Goal: Task Accomplishment & Management: Complete application form

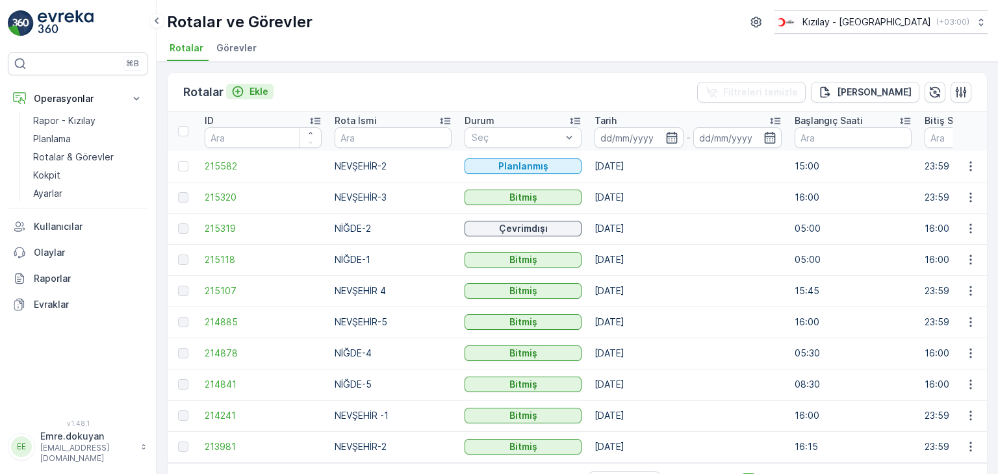
click at [263, 88] on p "Ekle" at bounding box center [259, 91] width 19 height 13
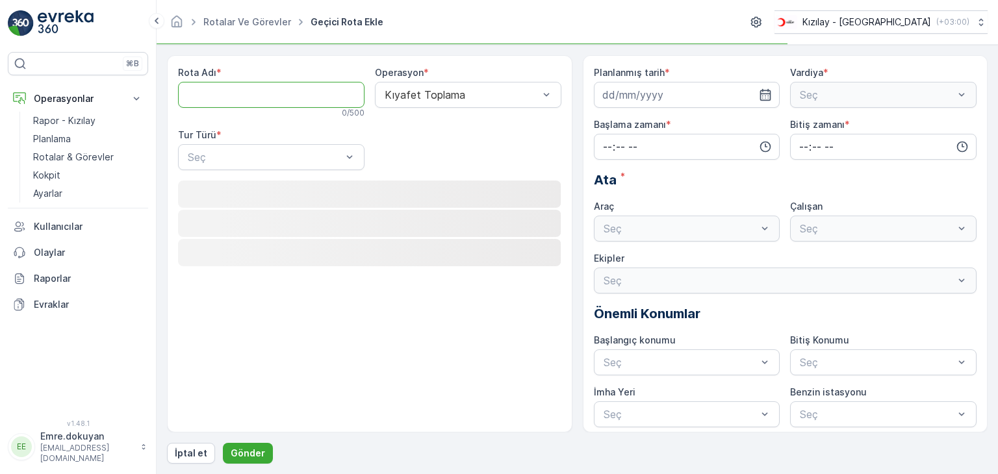
click at [270, 97] on Adı "Rota Adı" at bounding box center [271, 95] width 187 height 26
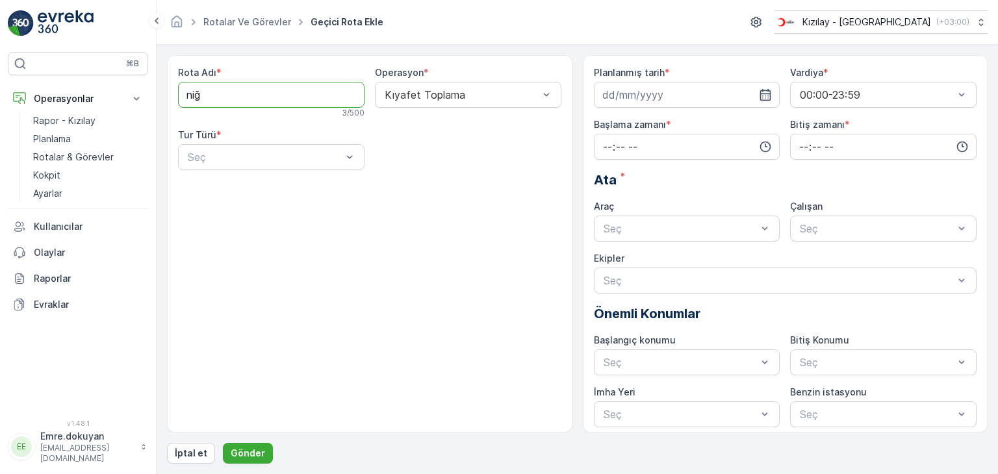
type Adı "NİĞDE-3"
click at [476, 97] on div at bounding box center [461, 95] width 157 height 12
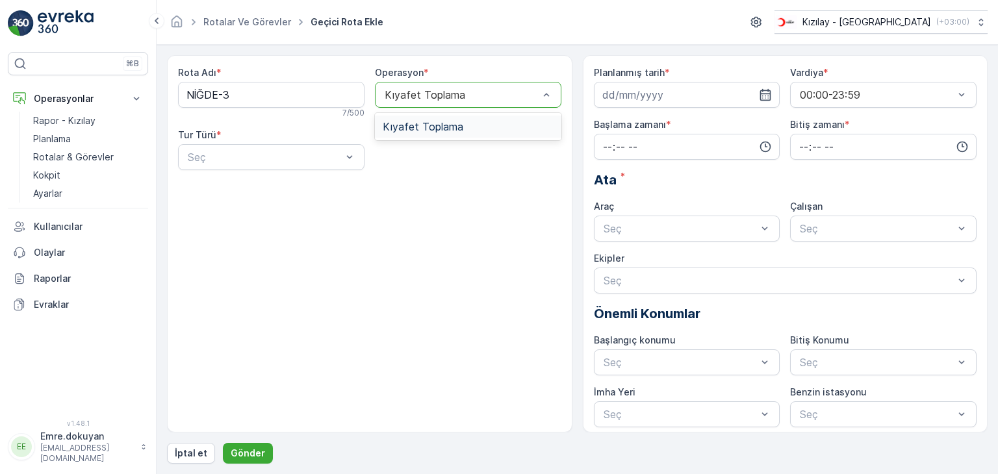
click at [452, 129] on span "Kıyafet Toplama" at bounding box center [423, 127] width 81 height 12
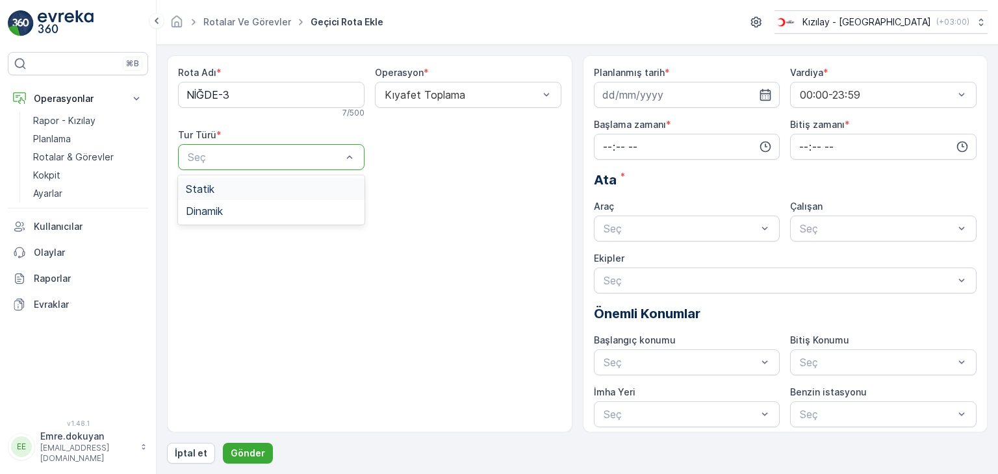
click at [236, 193] on div "Statik" at bounding box center [271, 189] width 171 height 12
click at [467, 157] on div at bounding box center [461, 157] width 157 height 12
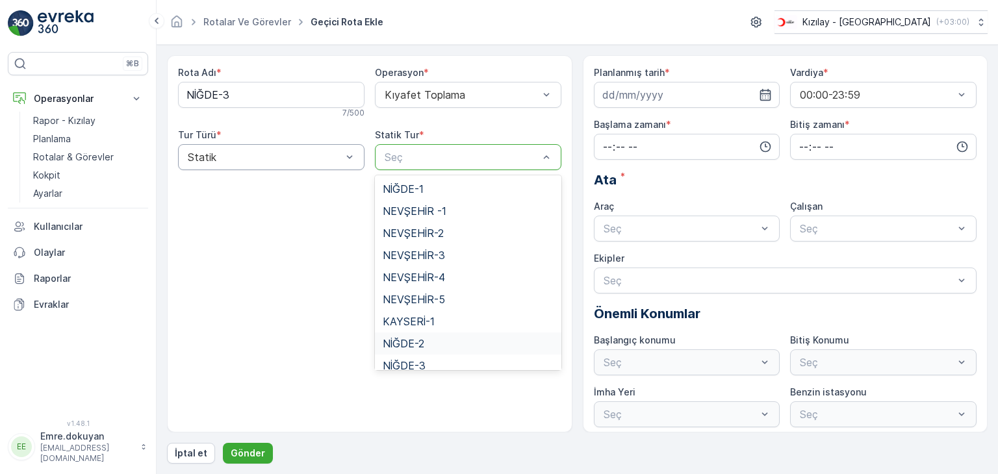
scroll to position [53, 0]
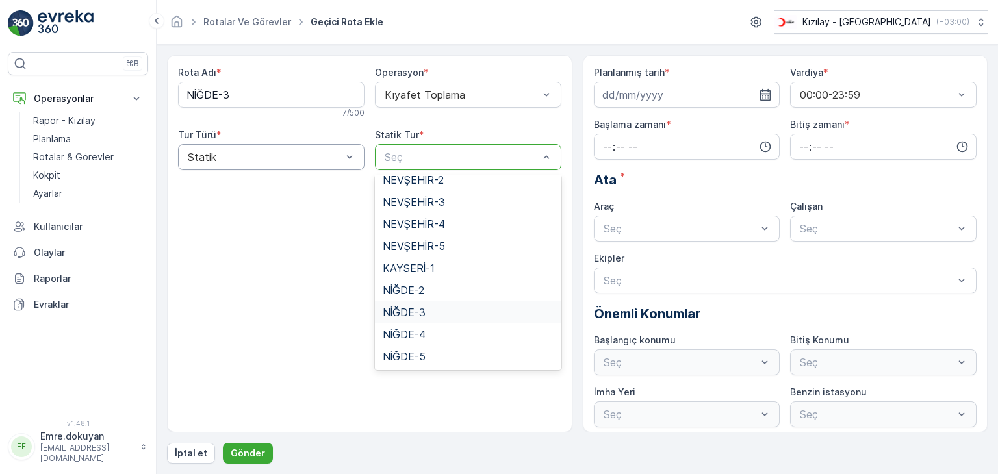
click at [402, 315] on span "NİĞDE-3" at bounding box center [404, 313] width 43 height 12
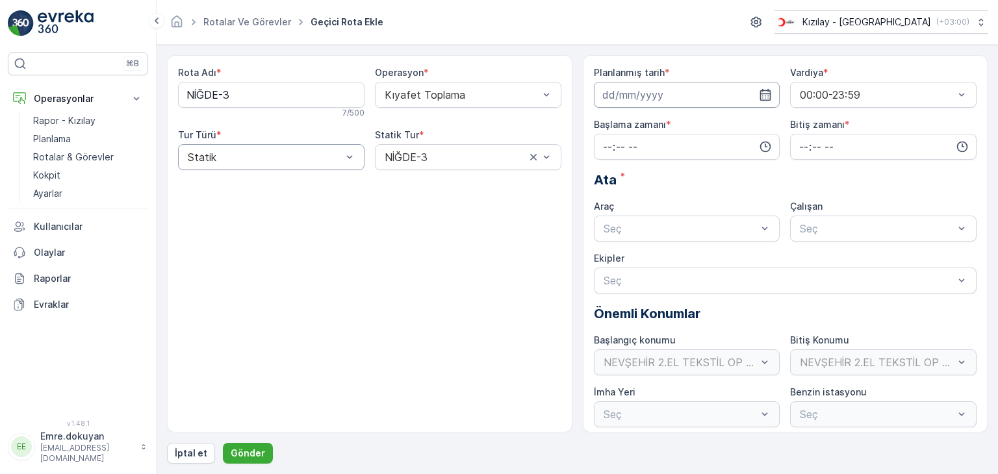
click at [771, 94] on input at bounding box center [687, 95] width 187 height 26
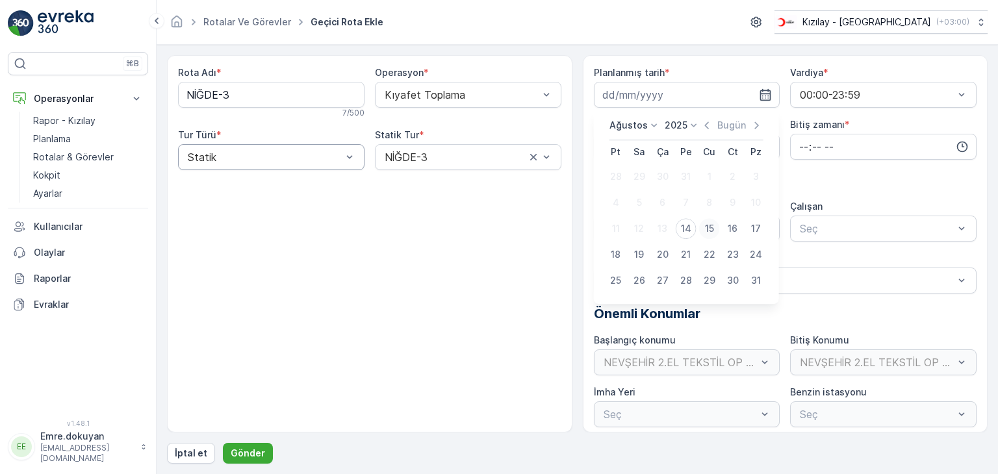
click at [712, 227] on div "15" at bounding box center [709, 228] width 21 height 21
type input "[DATE]"
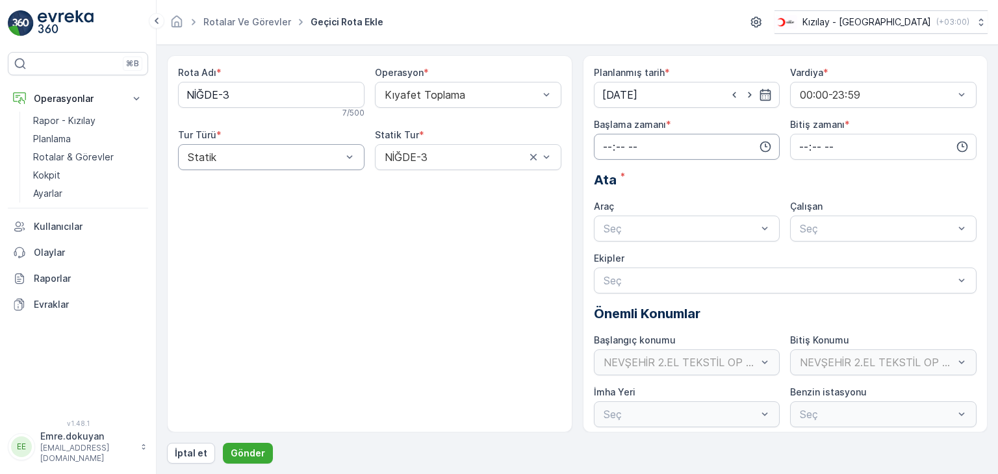
click at [606, 144] on input "time" at bounding box center [687, 147] width 187 height 26
click at [608, 214] on span "06" at bounding box center [608, 215] width 12 height 13
click at [611, 199] on span "05" at bounding box center [608, 197] width 12 height 13
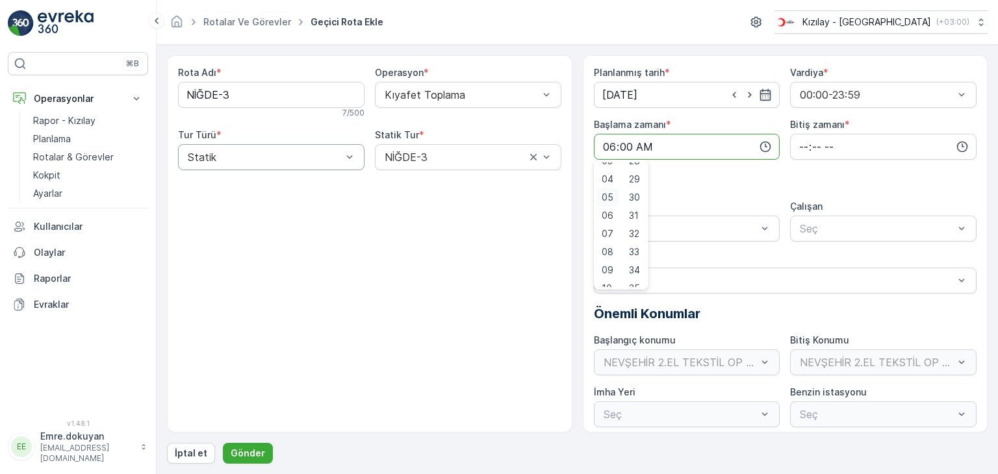
type input "05:00"
click at [636, 171] on span "00" at bounding box center [635, 171] width 12 height 13
click at [801, 149] on input "time" at bounding box center [883, 147] width 187 height 26
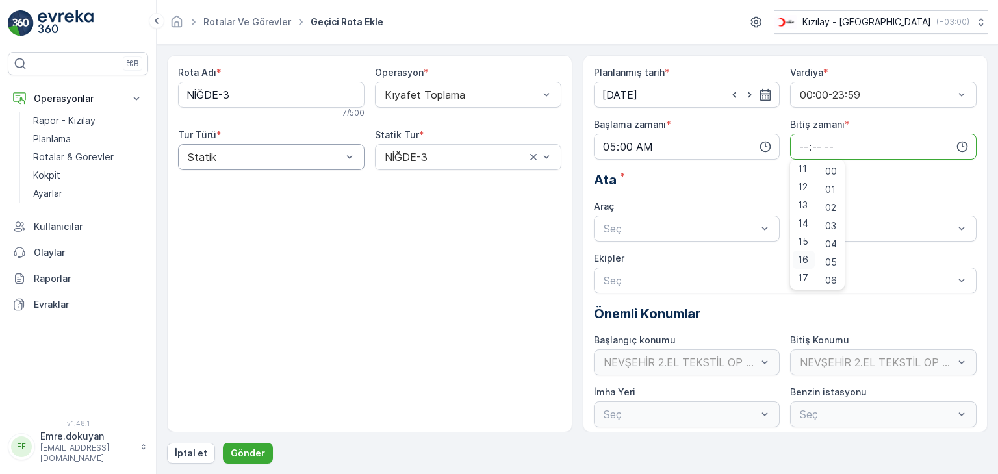
scroll to position [3, 0]
click at [803, 261] on span "16" at bounding box center [803, 259] width 10 height 13
type input "16:00"
click at [833, 172] on span "00" at bounding box center [831, 171] width 12 height 13
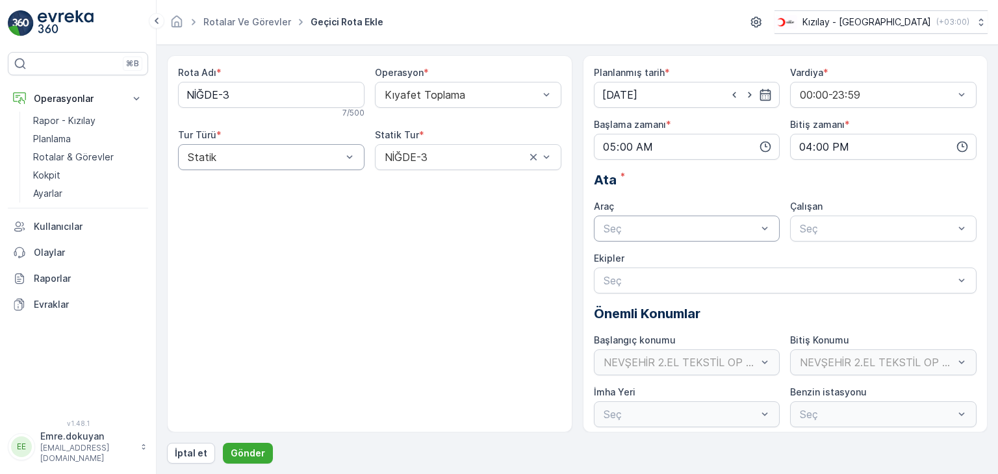
click at [686, 229] on div at bounding box center [680, 229] width 157 height 12
click at [668, 257] on div "06DYB239" at bounding box center [687, 261] width 171 height 12
click at [842, 229] on div at bounding box center [877, 229] width 157 height 12
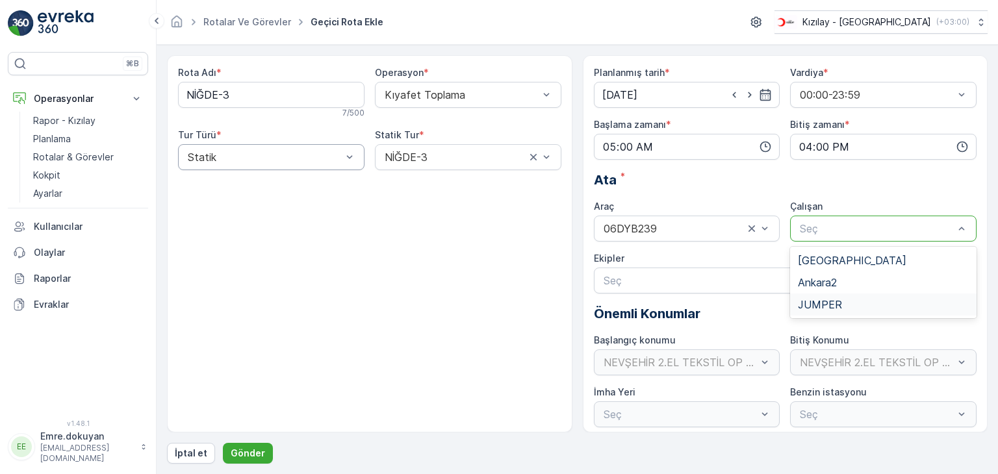
click at [836, 307] on span "JUMPER" at bounding box center [820, 305] width 44 height 12
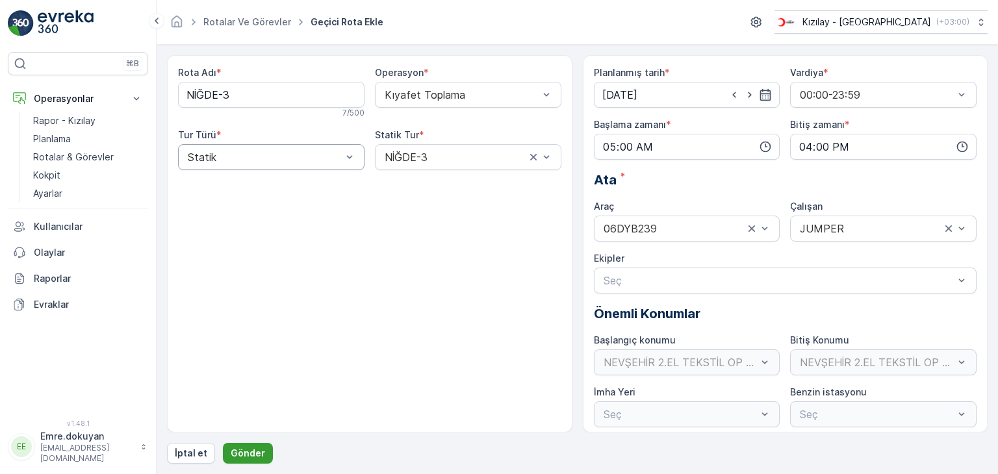
click at [250, 453] on p "Gönder" at bounding box center [248, 453] width 34 height 13
